Goal: Task Accomplishment & Management: Complete application form

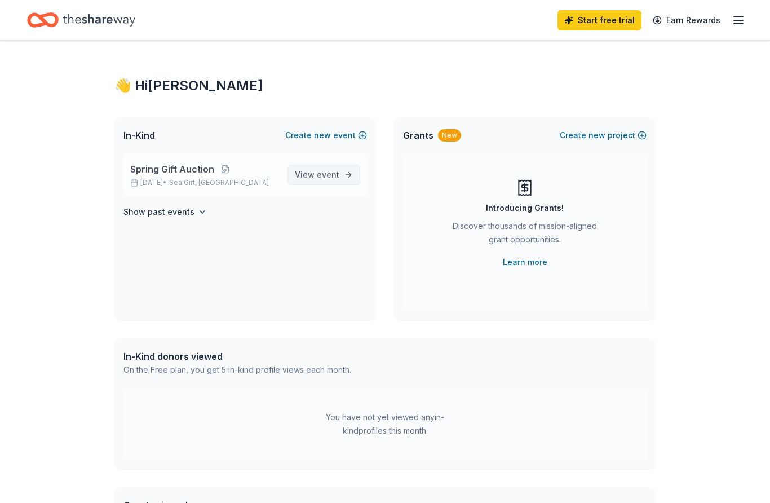
click at [310, 170] on span "View event" at bounding box center [317, 175] width 45 height 14
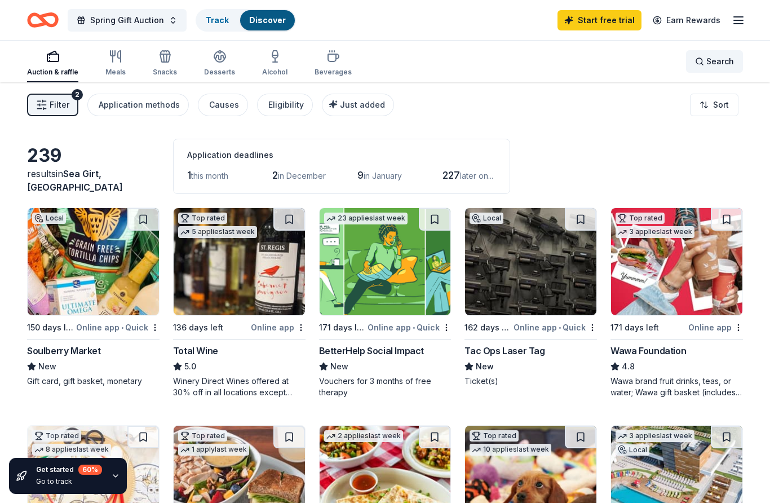
click at [708, 63] on span "Search" at bounding box center [721, 62] width 28 height 14
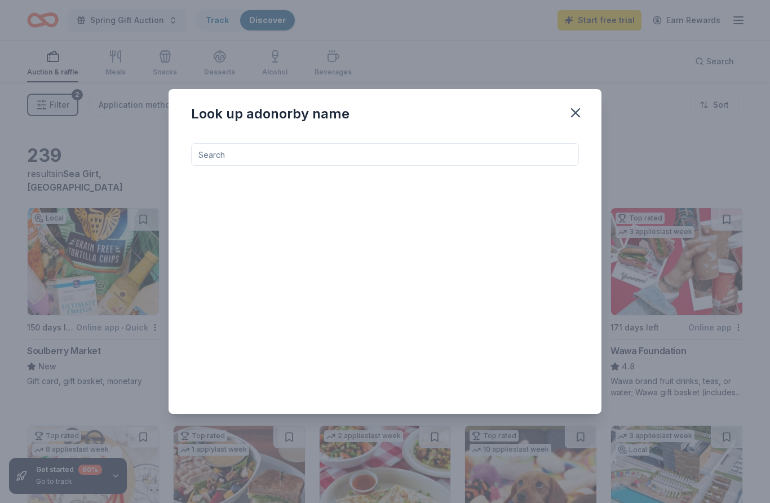
click at [464, 156] on input at bounding box center [385, 154] width 388 height 23
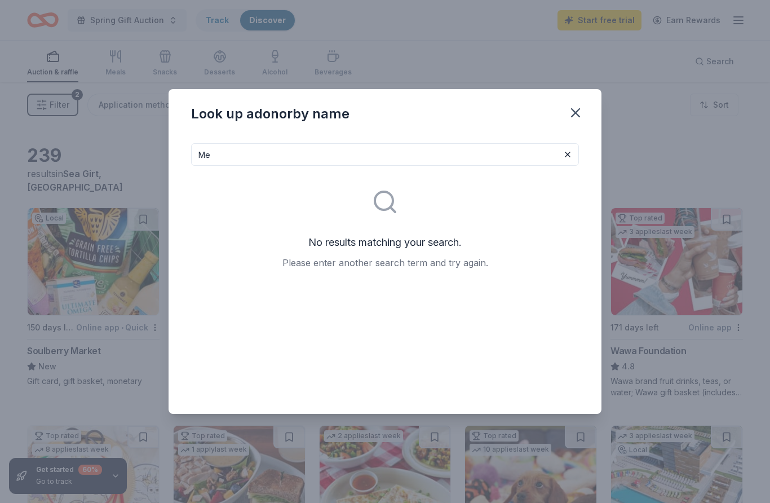
type input "M"
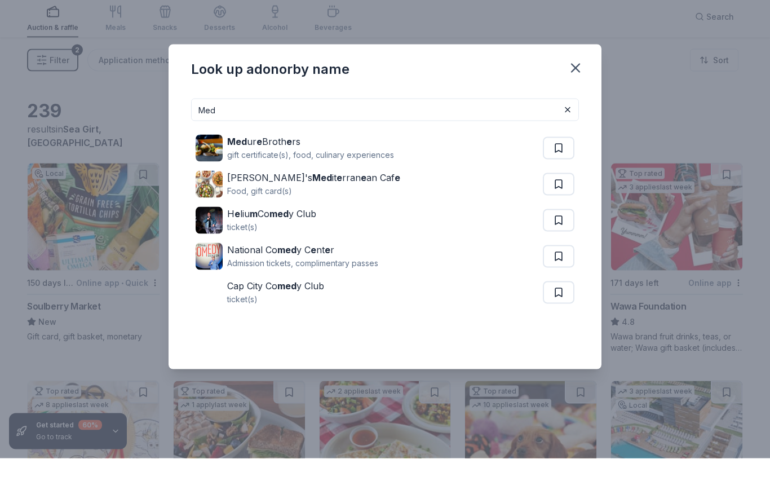
type input "Med"
click at [567, 148] on button at bounding box center [568, 155] width 14 height 14
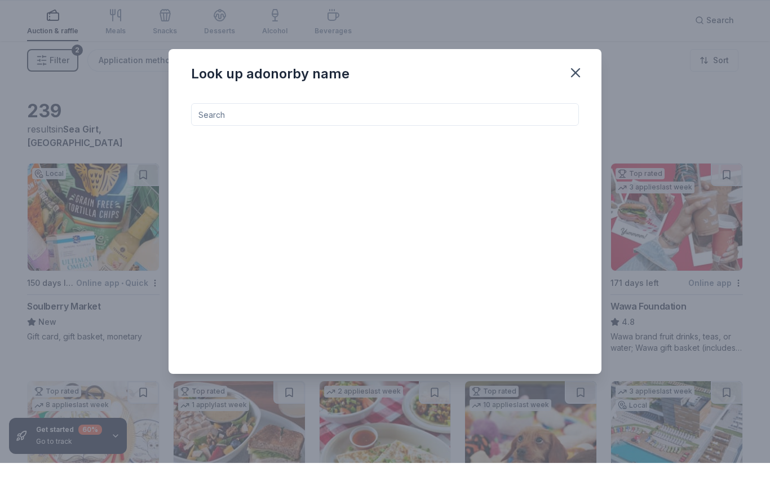
click at [422, 143] on input at bounding box center [385, 154] width 388 height 23
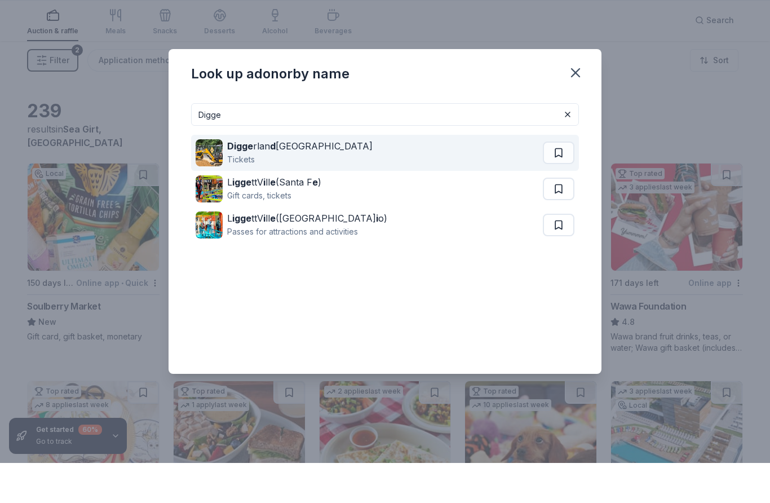
type input "Digge"
click at [295, 179] on div "Digge rlan d USA" at bounding box center [299, 186] width 145 height 14
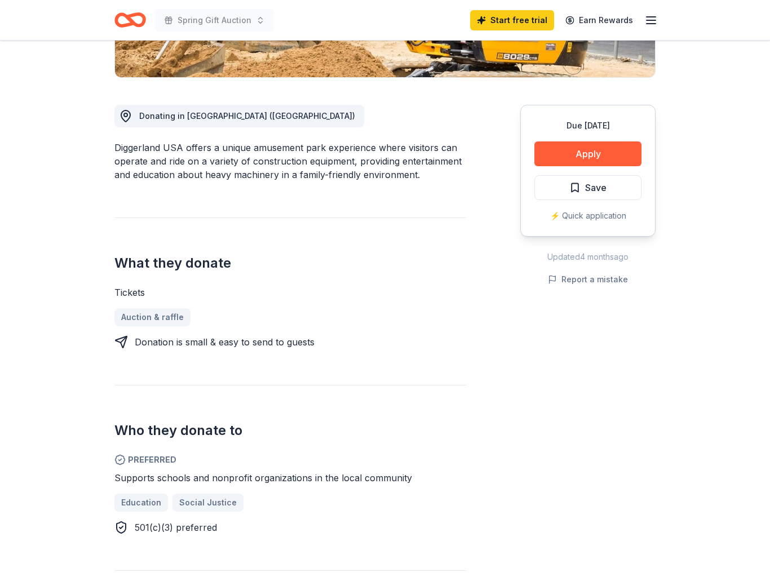
scroll to position [266, 0]
click at [619, 157] on button "Apply" at bounding box center [588, 153] width 107 height 25
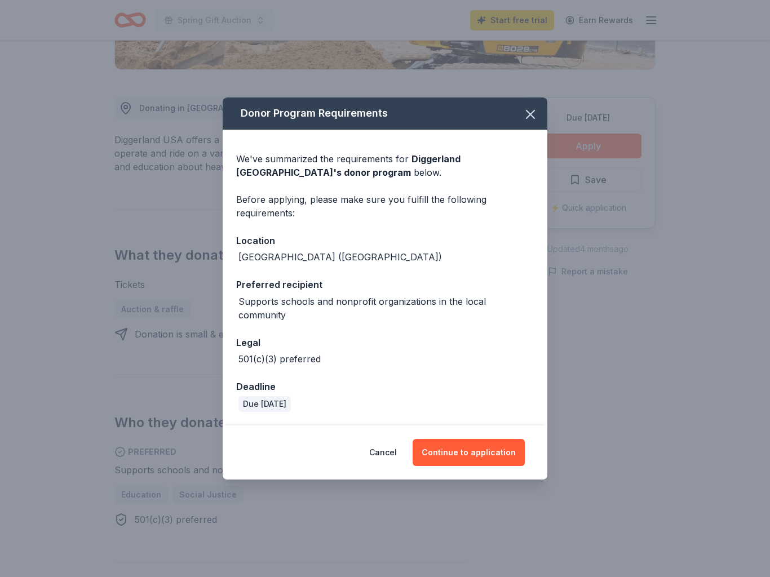
scroll to position [264, 0]
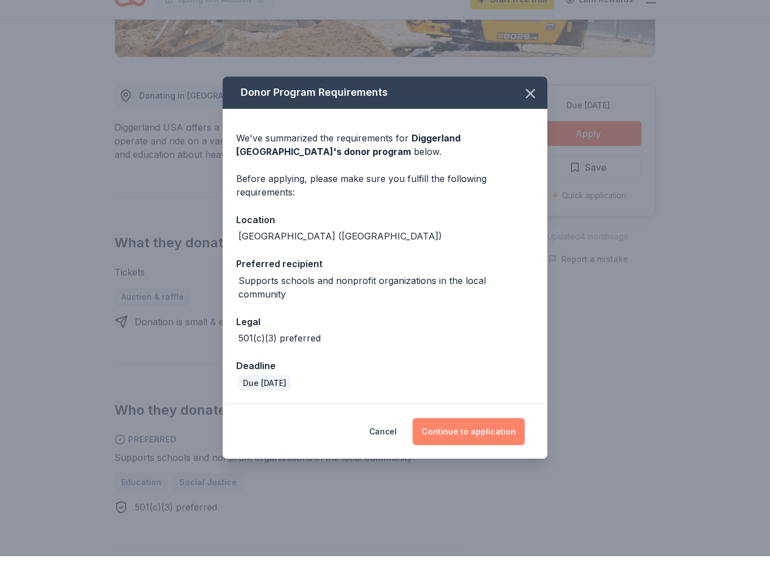
click at [486, 439] on button "Continue to application" at bounding box center [469, 452] width 112 height 27
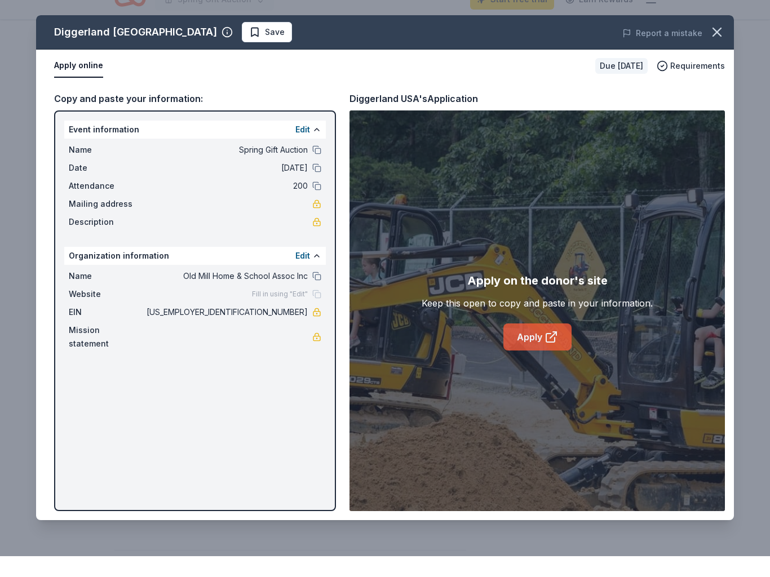
click at [535, 345] on link "Apply" at bounding box center [538, 358] width 68 height 27
